Goal: Task Accomplishment & Management: Manage account settings

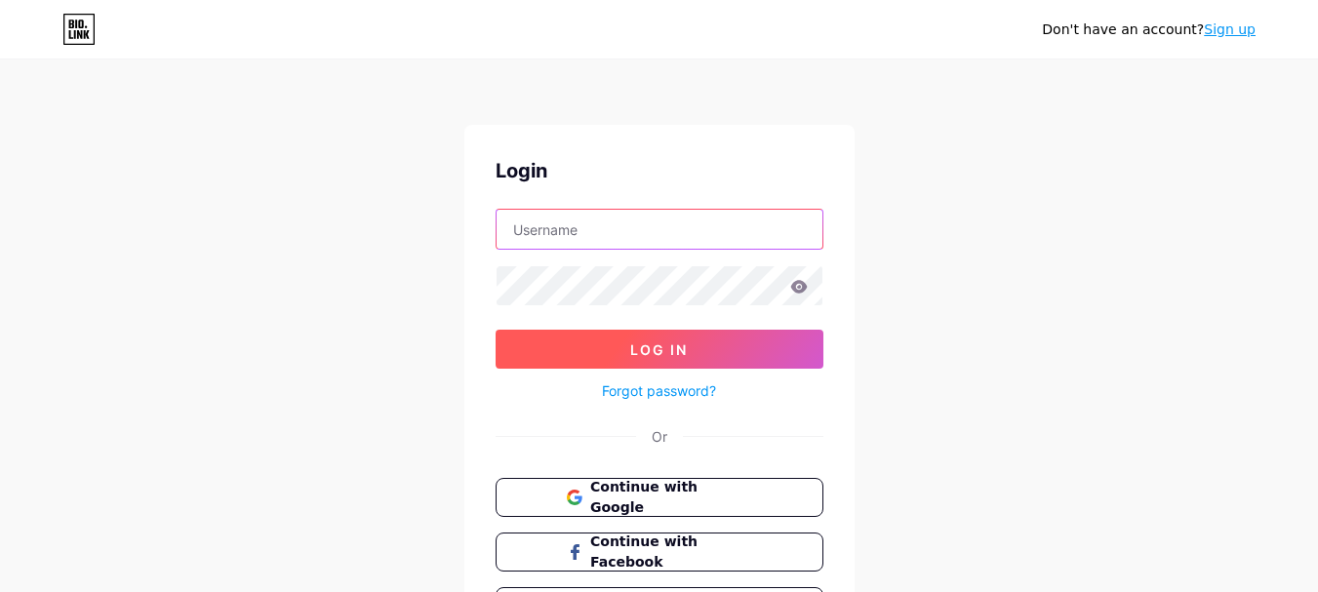
type input "[EMAIL_ADDRESS][DOMAIN_NAME]"
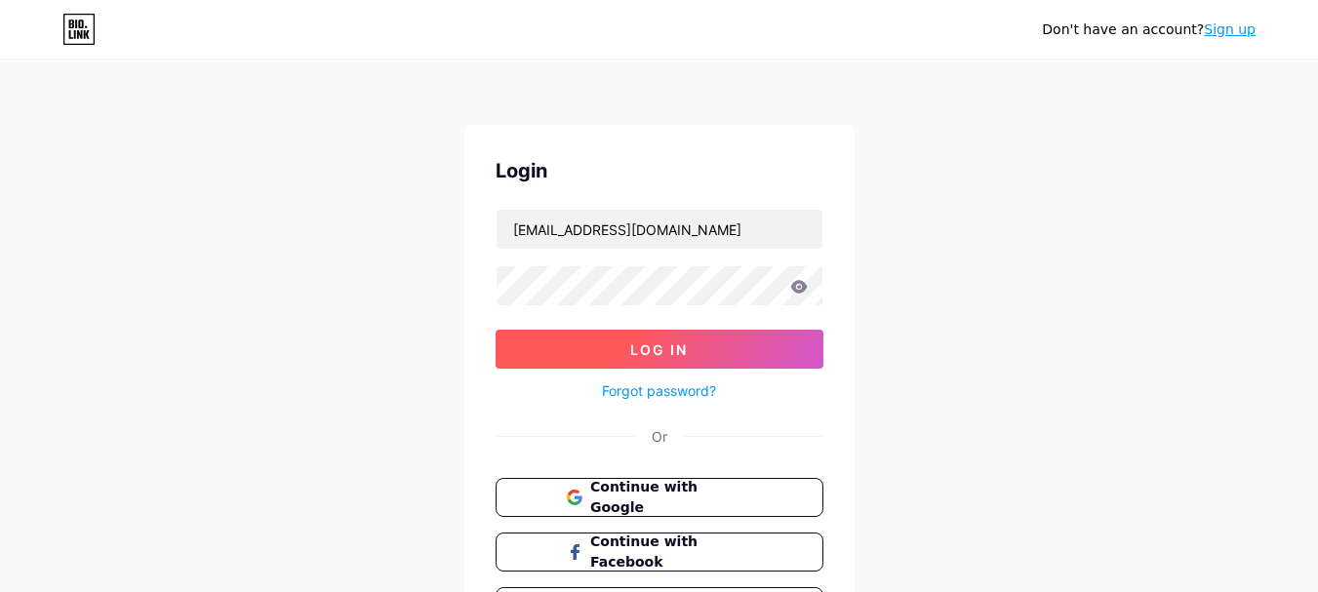
click at [659, 359] on button "Log In" at bounding box center [660, 349] width 328 height 39
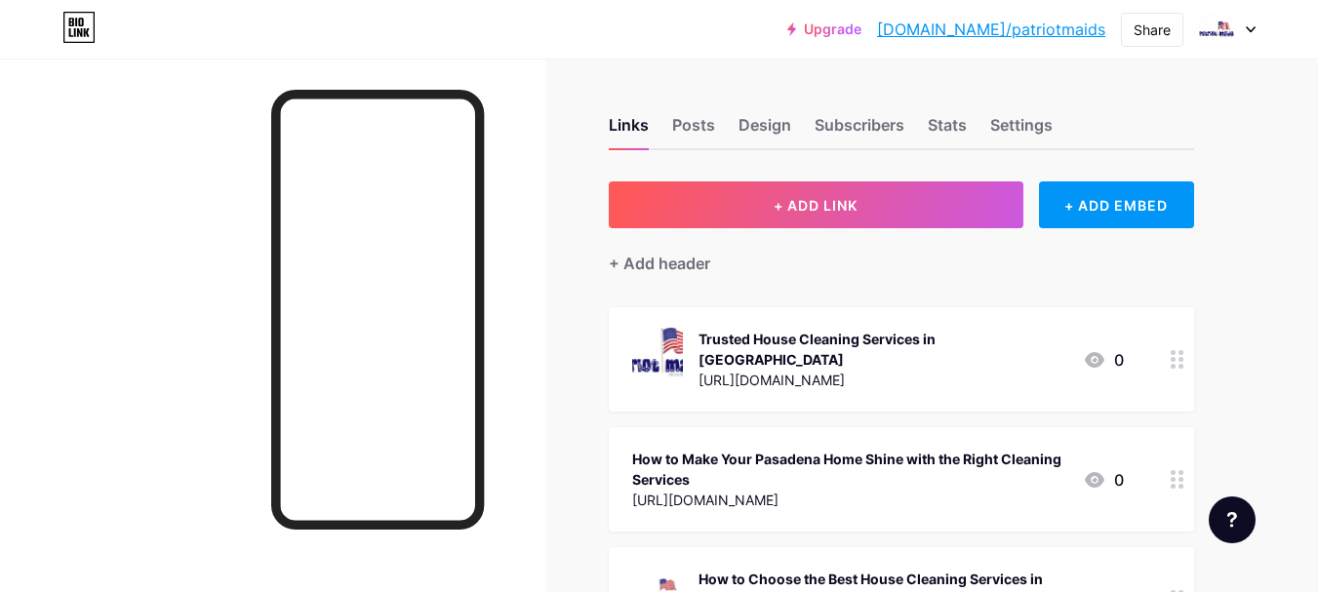
click at [777, 237] on div "+ Add header" at bounding box center [901, 252] width 585 height 48
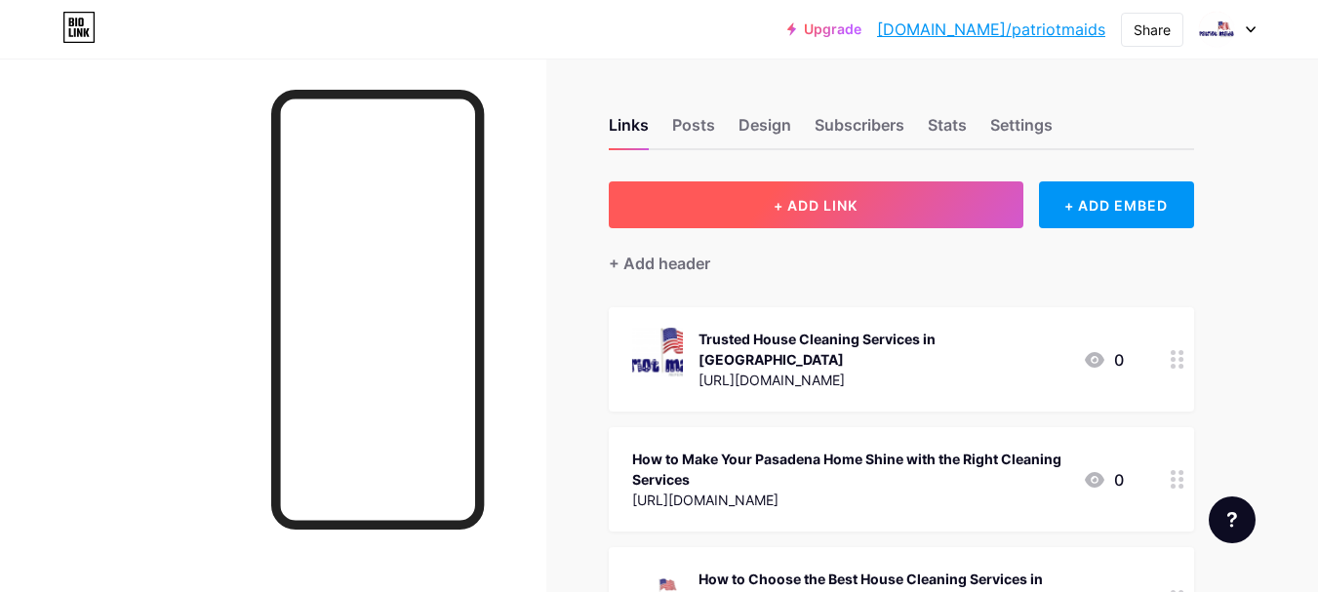
click at [759, 215] on button "+ ADD LINK" at bounding box center [816, 204] width 415 height 47
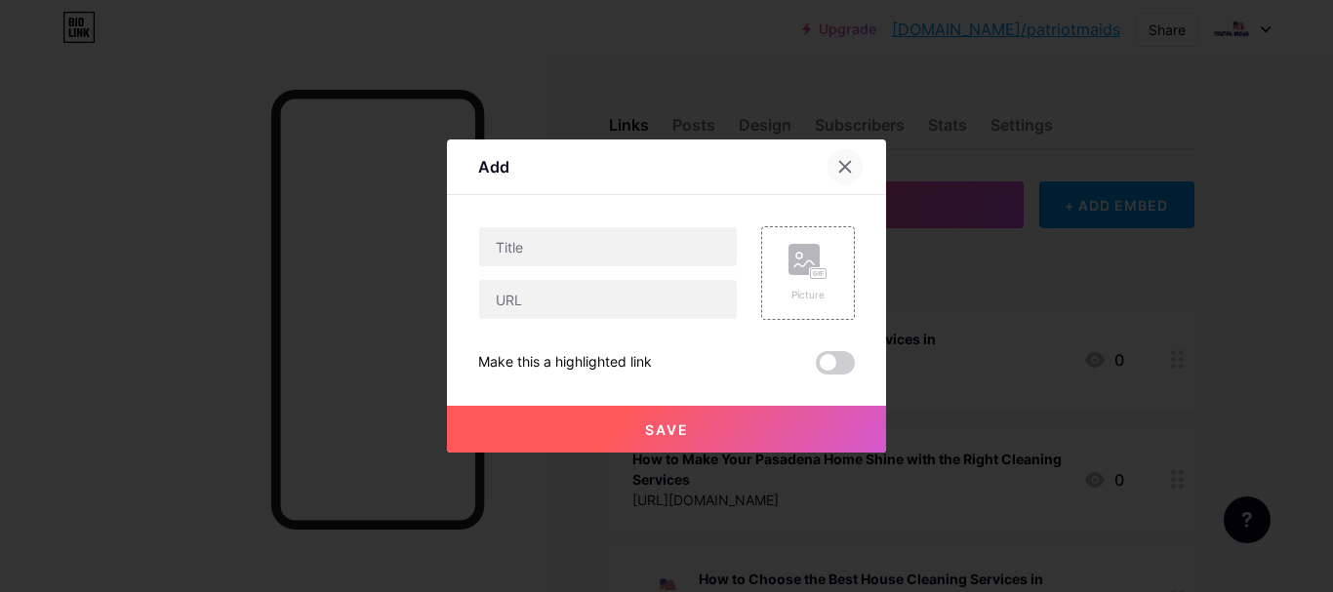
click at [850, 157] on div at bounding box center [844, 166] width 35 height 35
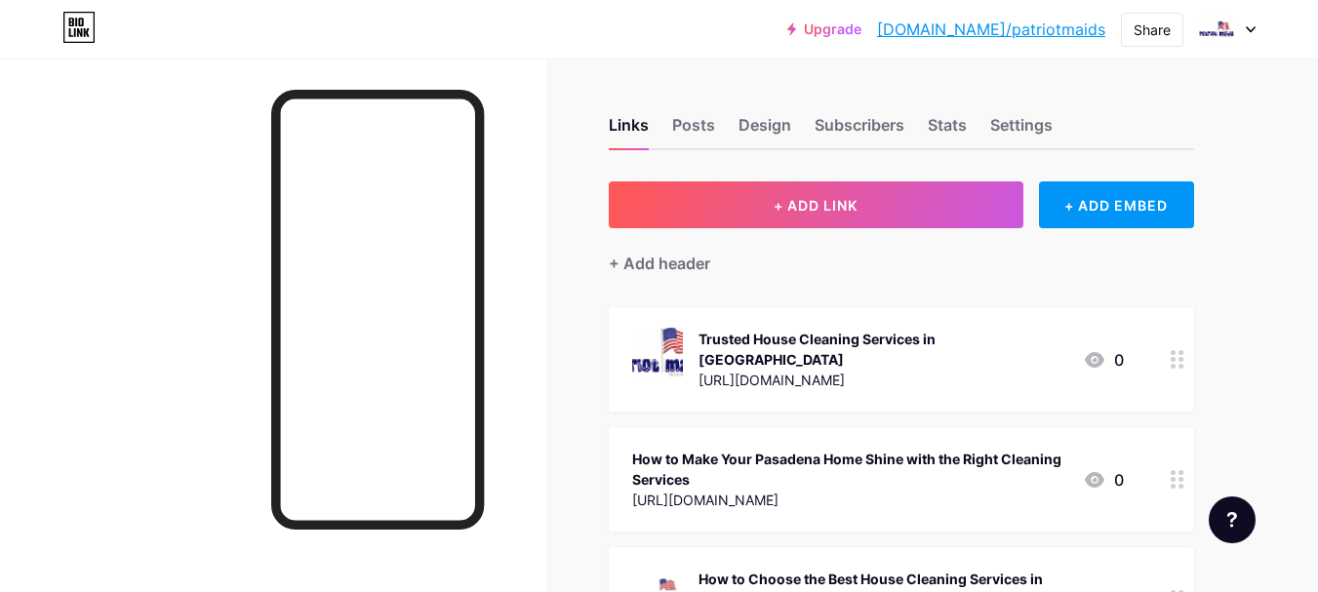
click at [676, 51] on div "Upgrade [DOMAIN_NAME]/patrio... [DOMAIN_NAME]/patriotmaids Share Switch account…" at bounding box center [659, 29] width 1318 height 59
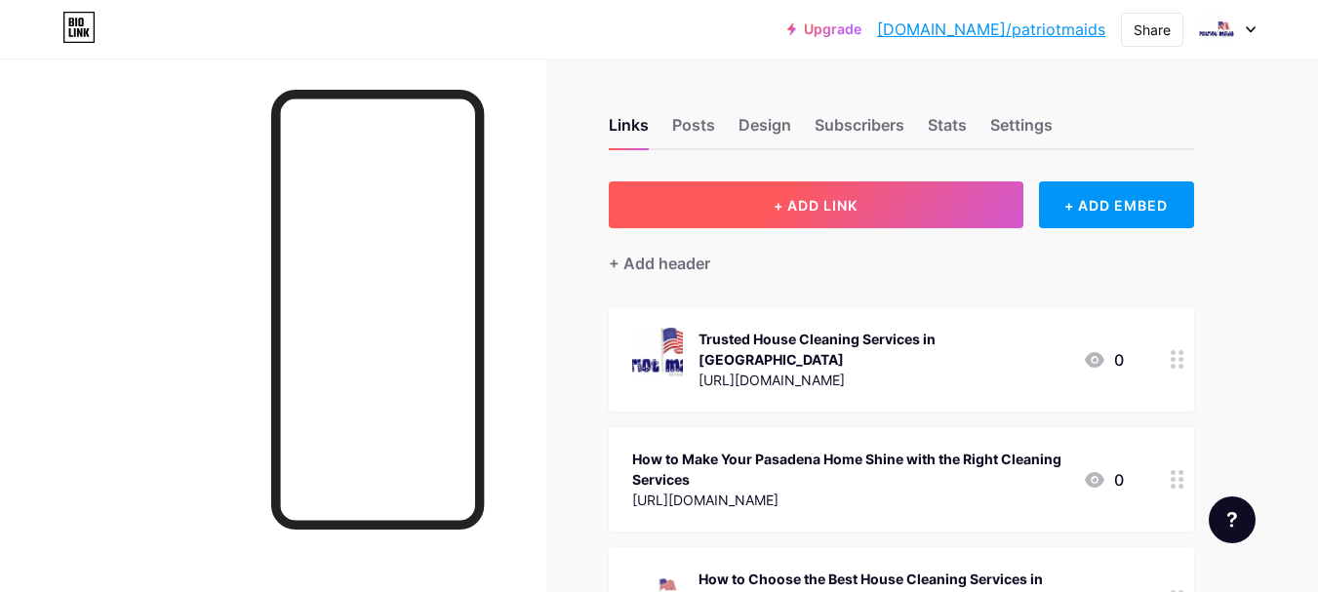
click at [785, 193] on button "+ ADD LINK" at bounding box center [816, 204] width 415 height 47
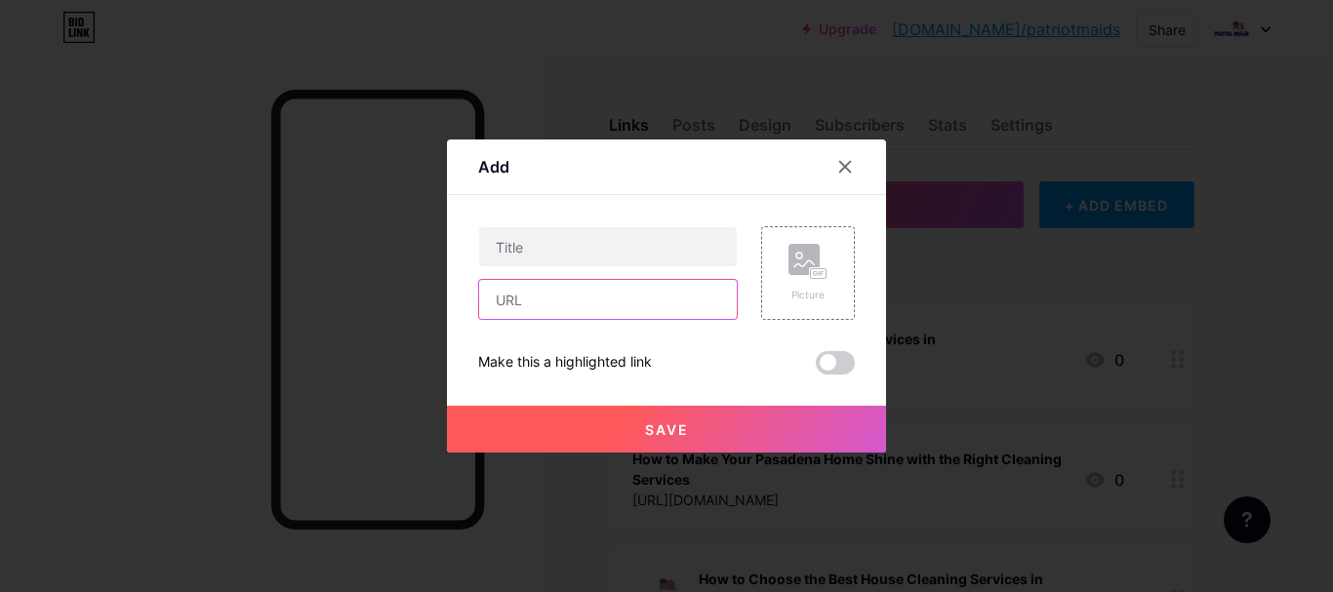
drag, startPoint x: 608, startPoint y: 283, endPoint x: 616, endPoint y: 271, distance: 14.1
click at [608, 283] on input "text" at bounding box center [608, 299] width 258 height 39
click at [618, 266] on div at bounding box center [608, 246] width 260 height 41
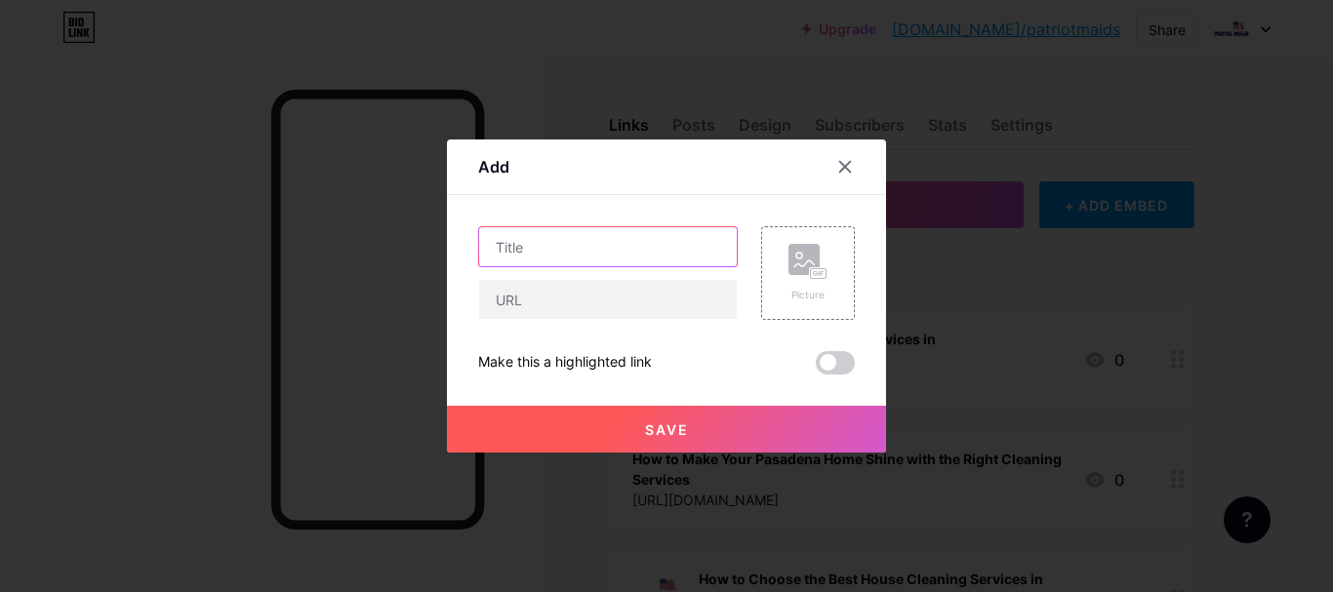
click at [627, 251] on input "text" at bounding box center [608, 246] width 258 height 39
click at [1133, 355] on div at bounding box center [666, 296] width 1333 height 592
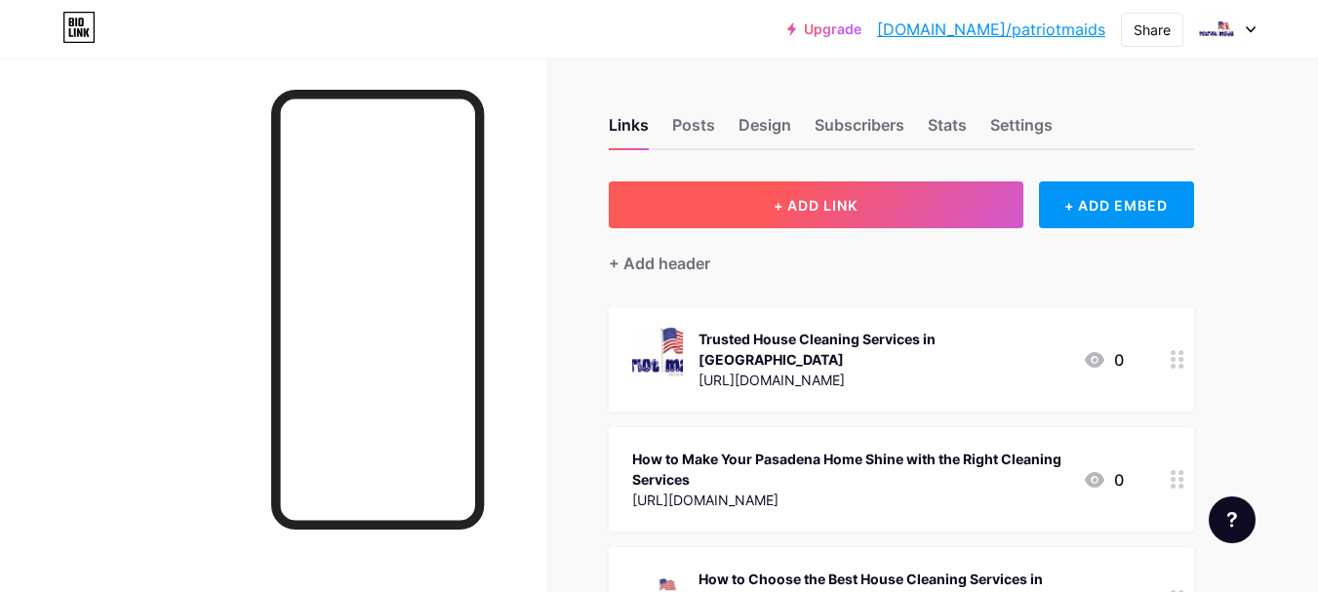
click at [687, 203] on button "+ ADD LINK" at bounding box center [816, 204] width 415 height 47
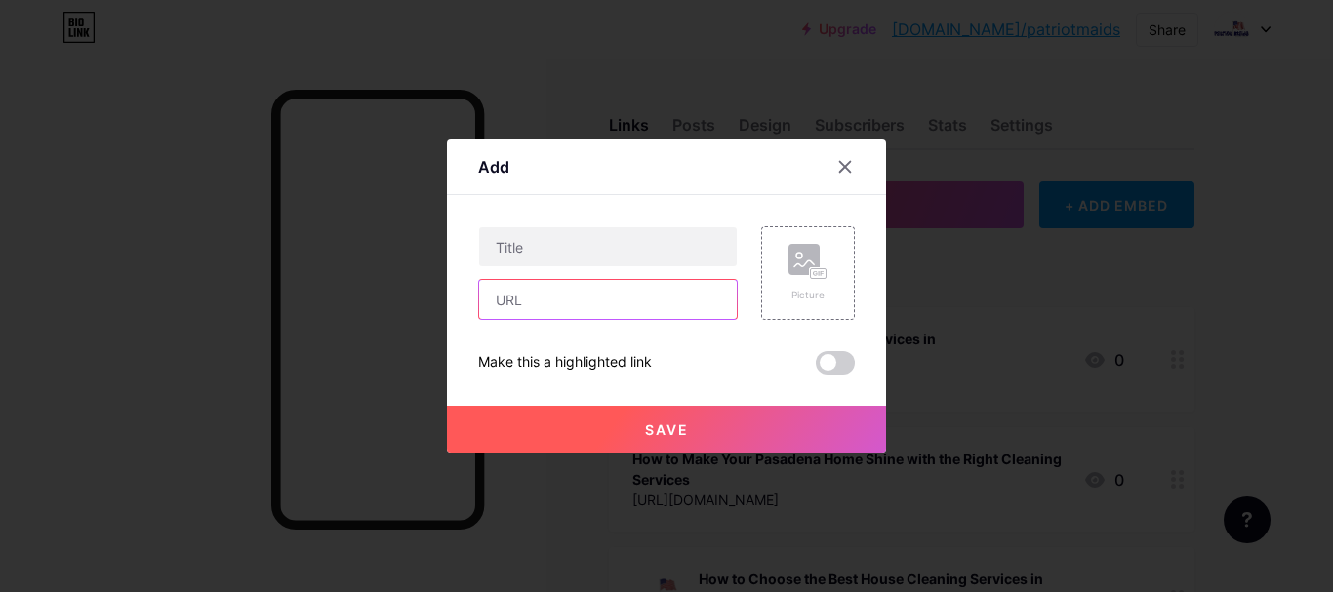
click at [579, 292] on input "text" at bounding box center [608, 299] width 258 height 39
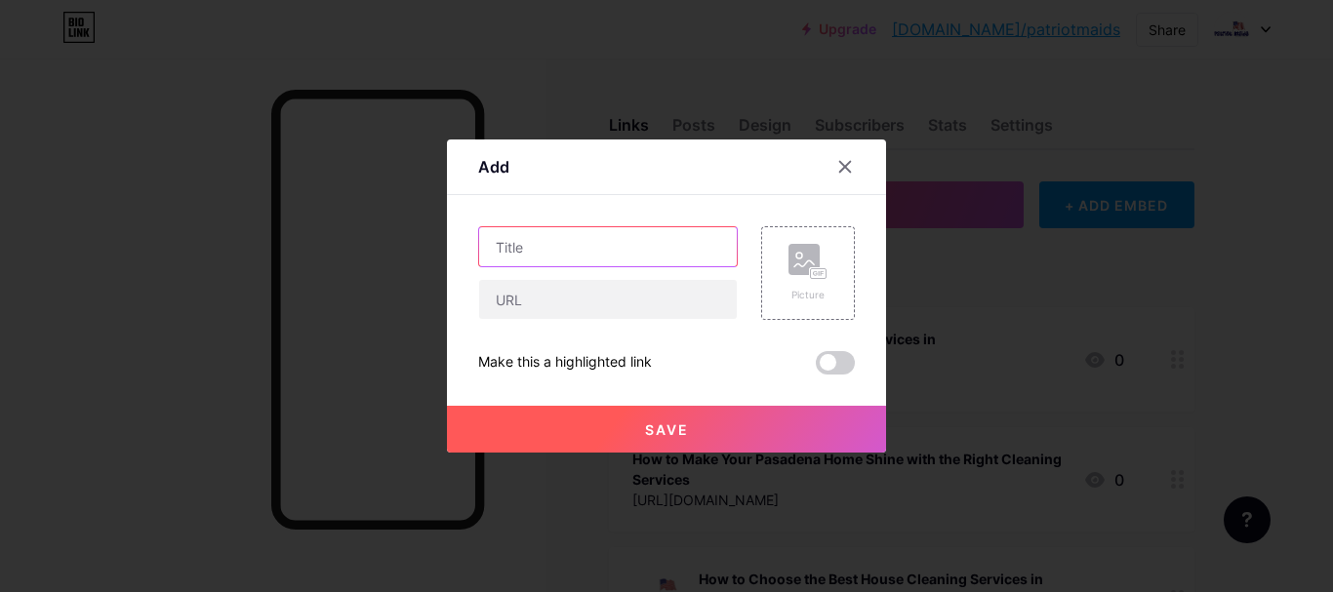
click at [590, 261] on input "text" at bounding box center [608, 246] width 258 height 39
paste input "Top Local Cleaning Company in [GEOGRAPHIC_DATA]"
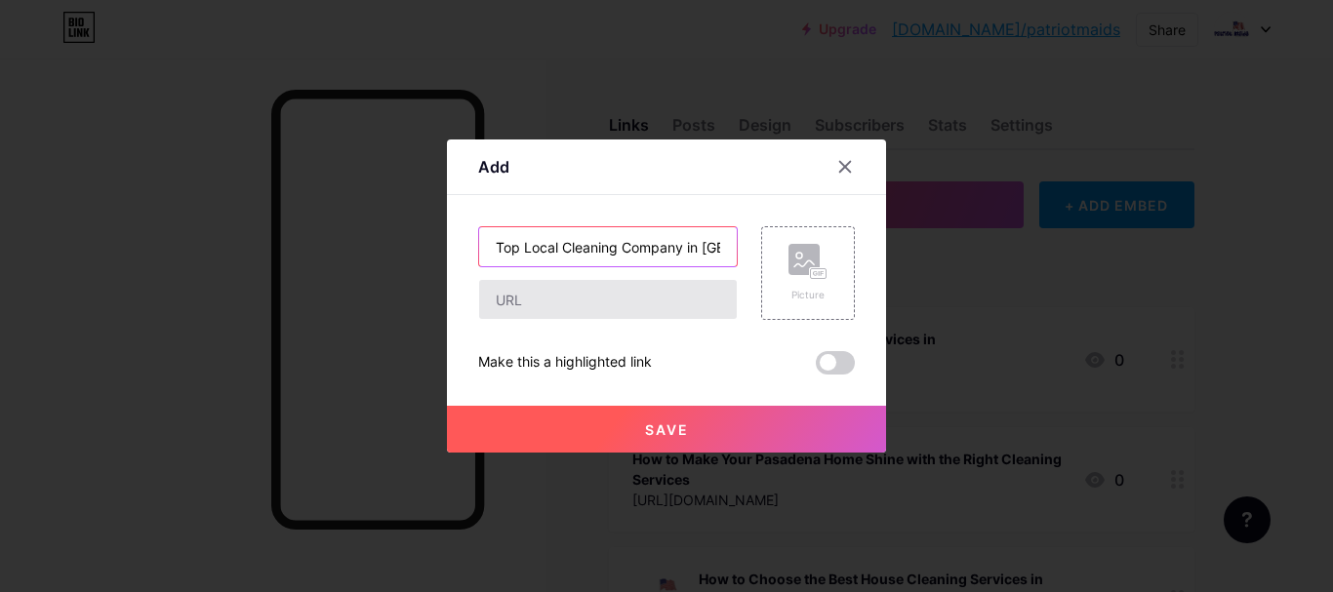
scroll to position [0, 104]
type input "Top Local Cleaning Company in [GEOGRAPHIC_DATA]"
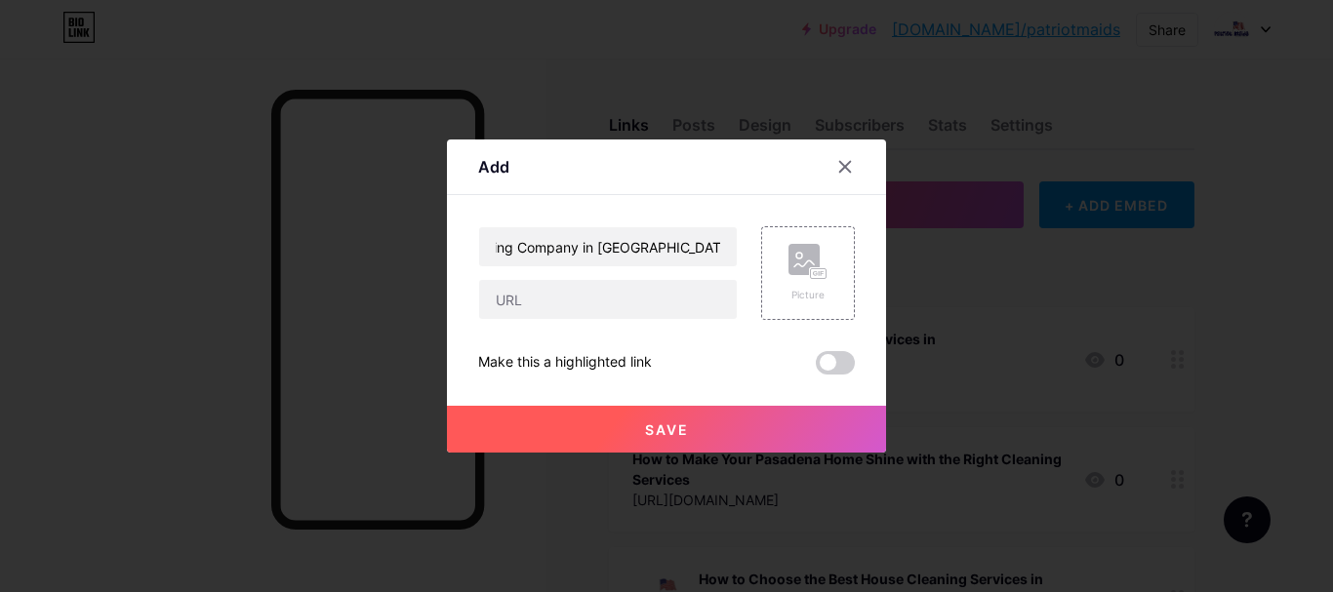
click at [599, 321] on div "Top Local Cleaning Company in [GEOGRAPHIC_DATA] Picture Make this a highlighted…" at bounding box center [666, 300] width 377 height 148
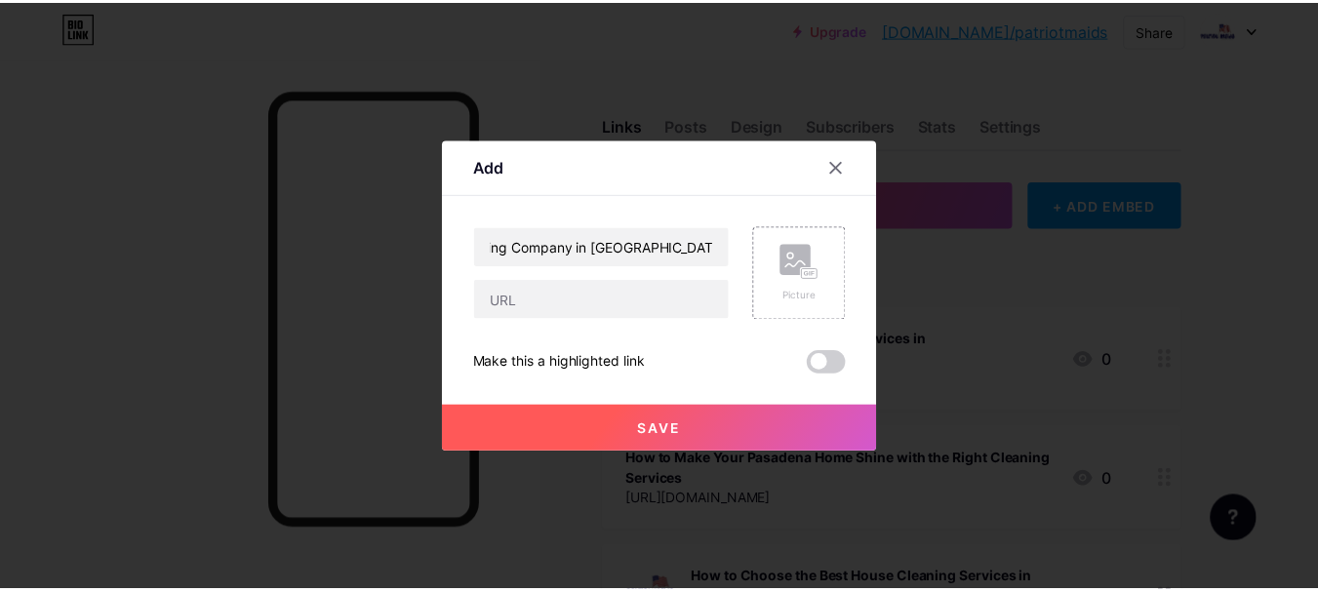
scroll to position [0, 0]
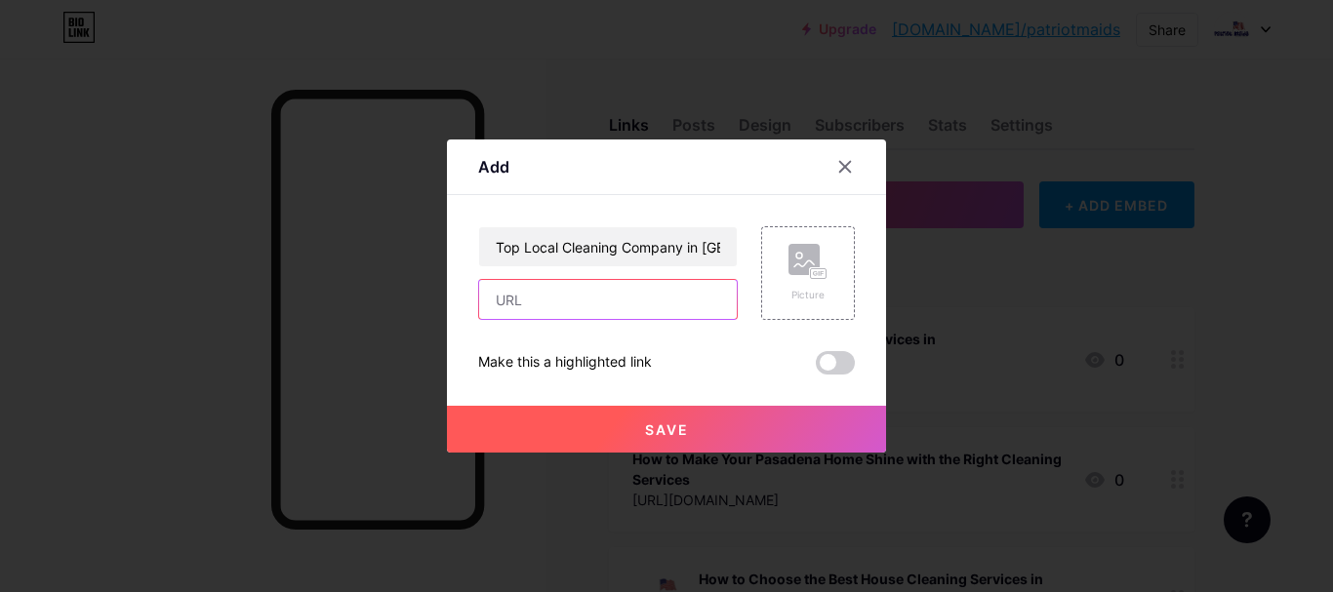
click at [611, 302] on input "text" at bounding box center [608, 299] width 258 height 39
click at [575, 291] on input "text" at bounding box center [608, 299] width 258 height 39
paste input "[URL][DOMAIN_NAME]"
type input "[URL][DOMAIN_NAME]"
click at [624, 418] on button "Save" at bounding box center [666, 429] width 439 height 47
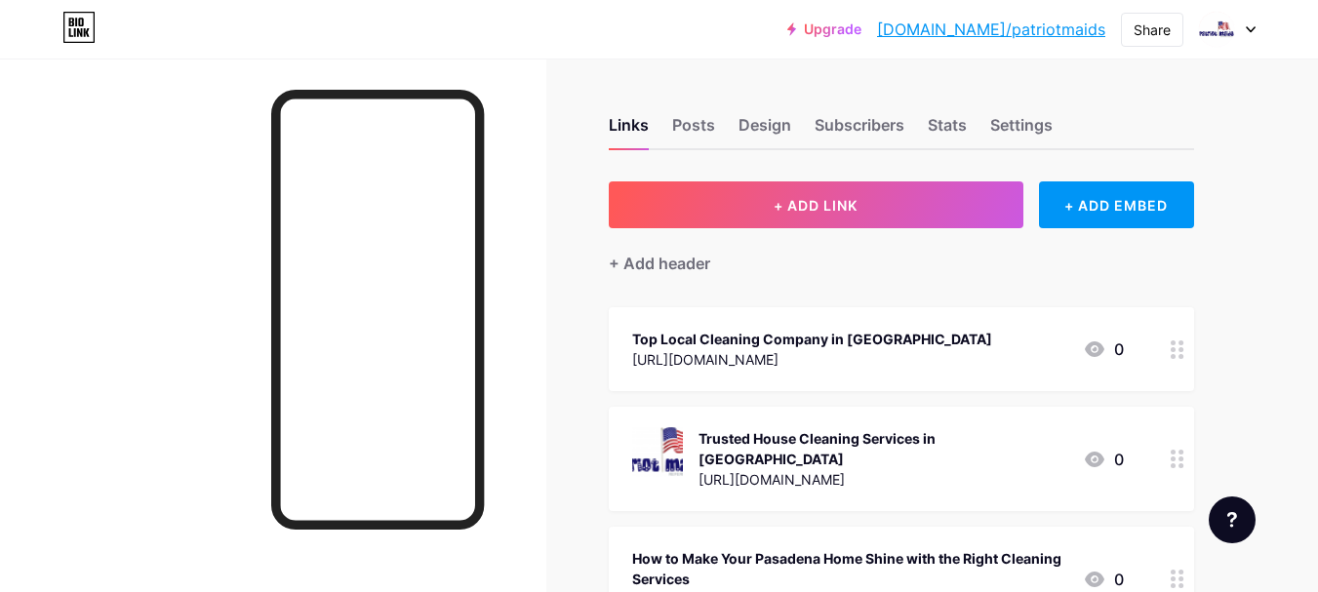
click at [1065, 31] on link "[DOMAIN_NAME]/patriotmaids" at bounding box center [991, 29] width 228 height 23
click at [1148, 29] on div "Share" at bounding box center [1152, 30] width 37 height 20
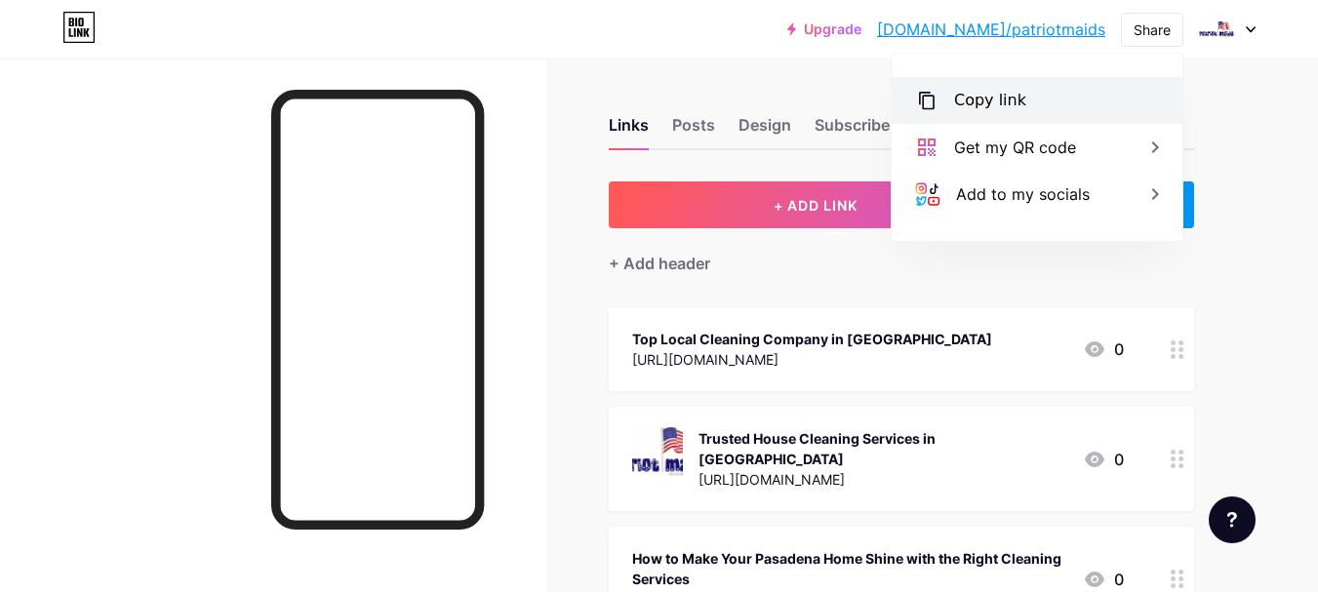
click at [1030, 97] on div "Copy link" at bounding box center [1037, 100] width 291 height 47
